Goal: Information Seeking & Learning: Stay updated

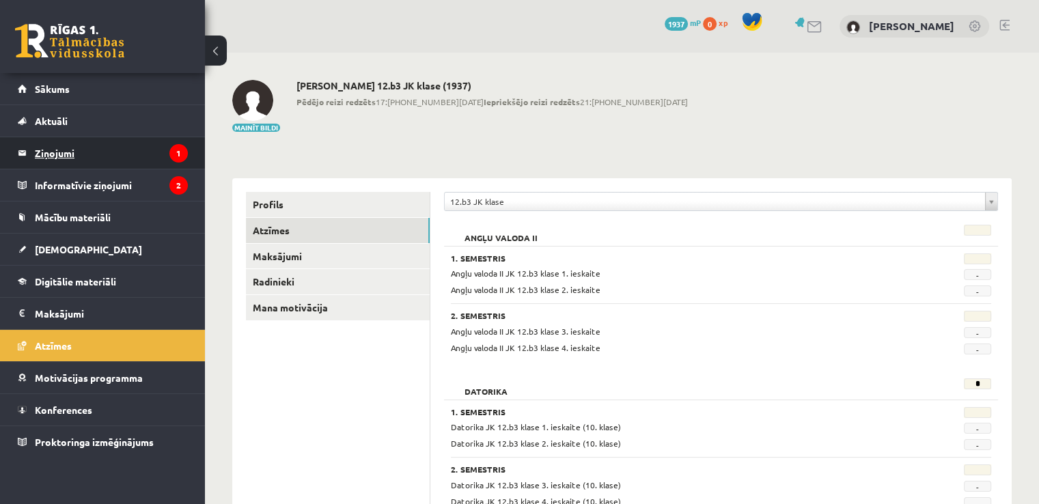
click at [65, 159] on legend "Ziņojumi 1" at bounding box center [111, 152] width 153 height 31
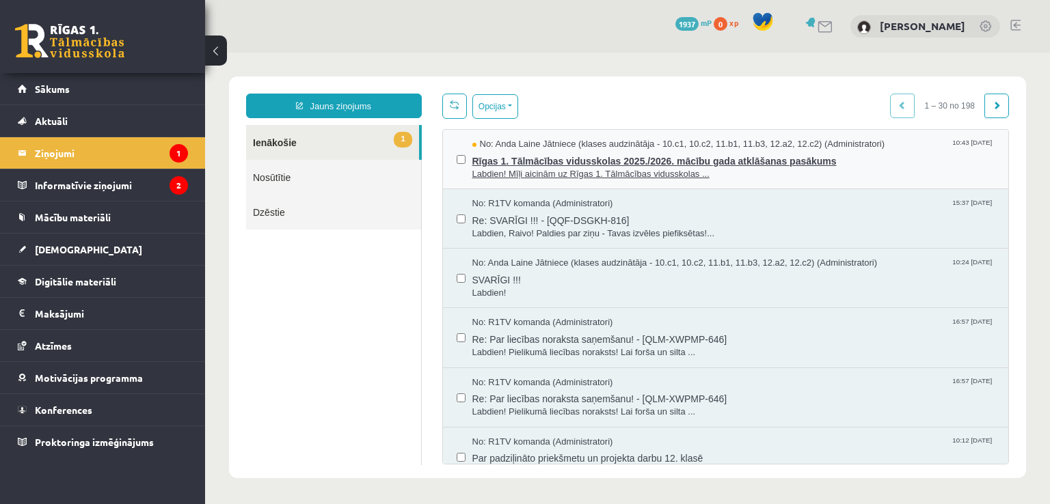
click at [544, 165] on span "Rīgas 1. Tālmācības vidusskolas 2025./2026. mācību gada atklāšanas pasākums" at bounding box center [733, 159] width 523 height 17
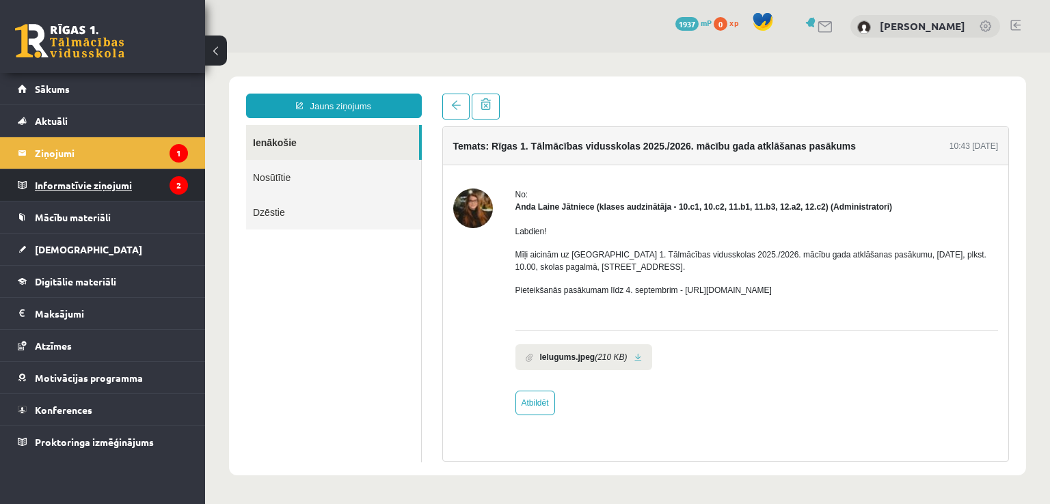
click at [89, 178] on legend "Informatīvie ziņojumi 2" at bounding box center [111, 184] width 153 height 31
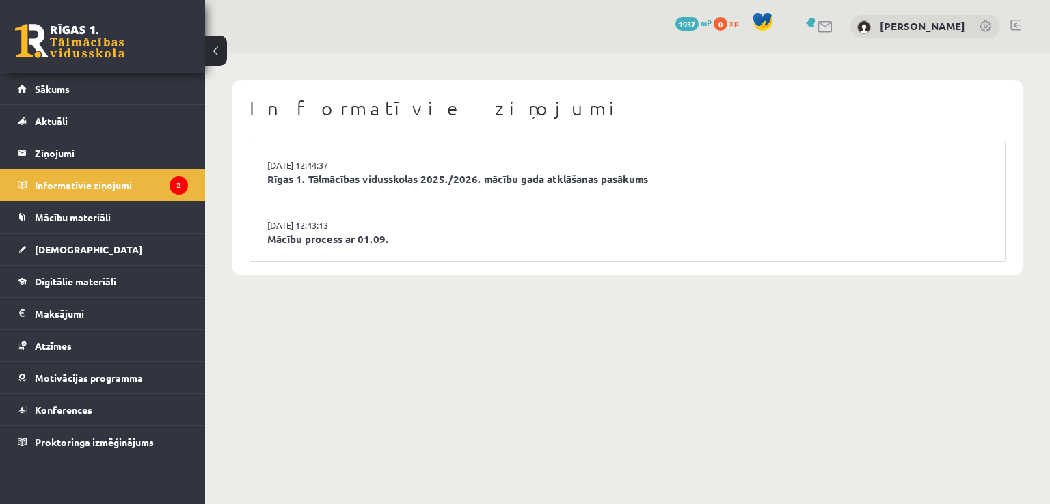
click at [338, 243] on link "Mācību process ar 01.09." at bounding box center [627, 240] width 720 height 16
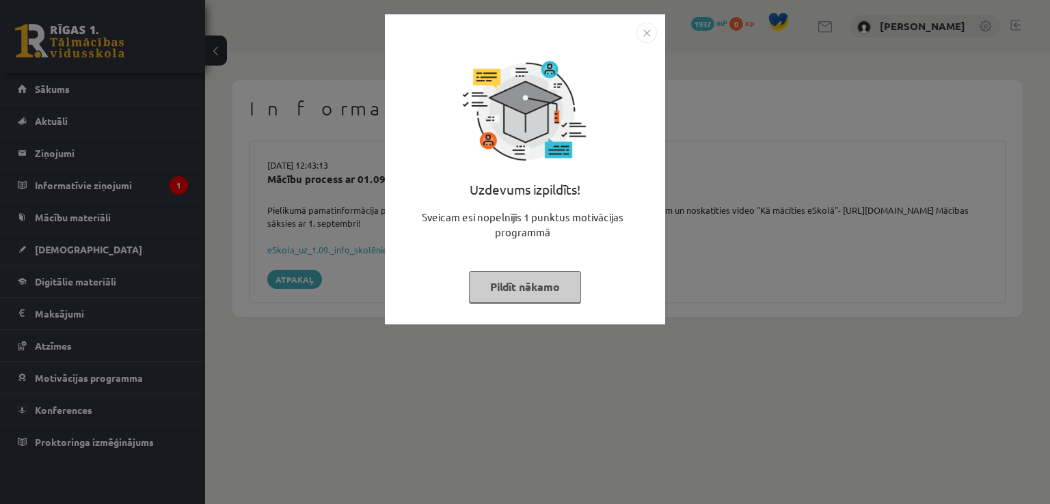
click at [648, 36] on img "Close" at bounding box center [646, 33] width 20 height 20
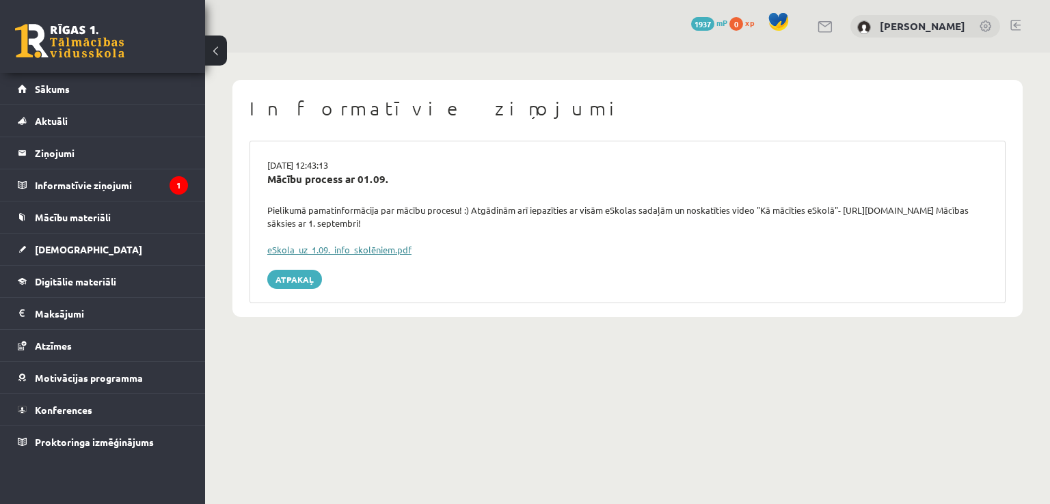
click at [369, 249] on link "eSkola_uz_1.09._info_skolēniem.pdf" at bounding box center [339, 250] width 144 height 12
click at [183, 180] on icon "1" at bounding box center [178, 185] width 18 height 18
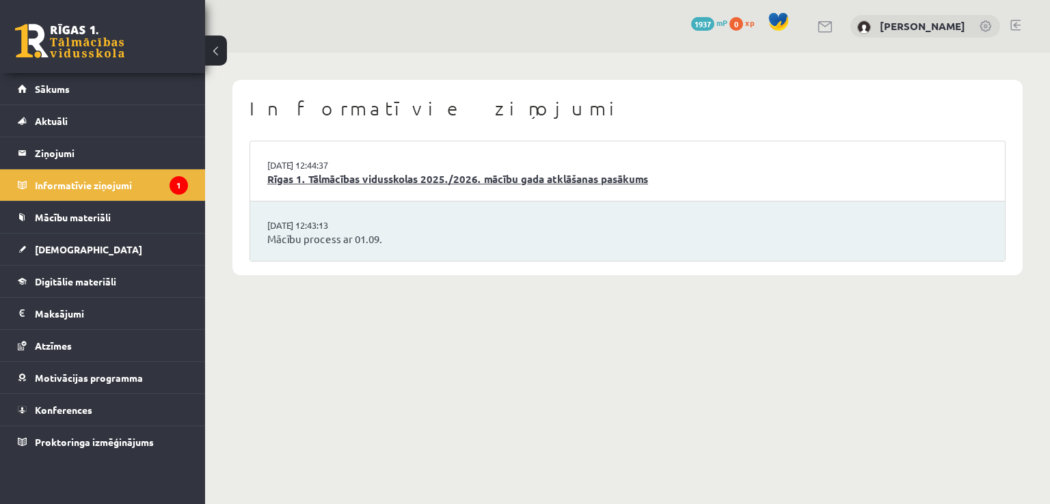
click at [368, 186] on link "Rīgas 1. Tālmācības vidusskolas 2025./2026. mācību gada atklāšanas pasākums" at bounding box center [627, 180] width 720 height 16
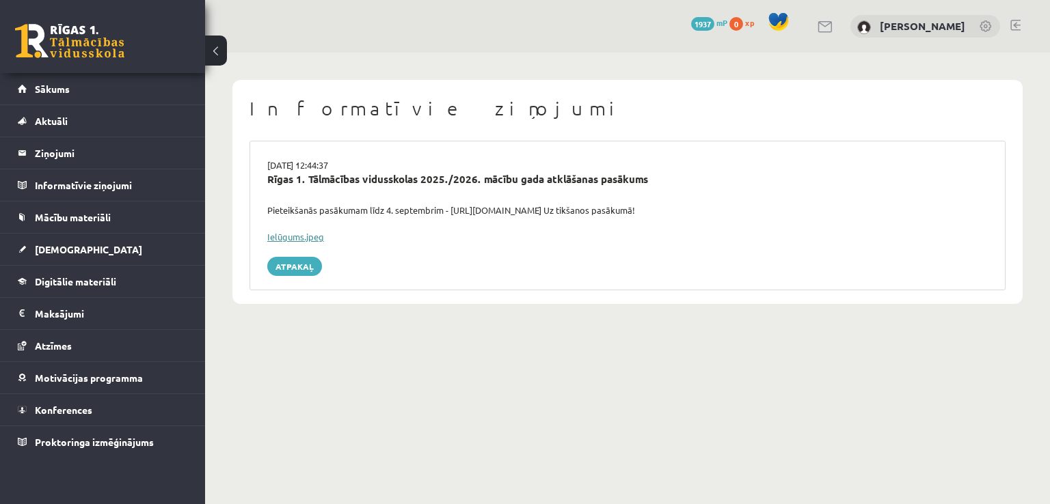
click at [310, 241] on link "Ielūgums.jpeg" at bounding box center [295, 237] width 57 height 12
